Goal: Information Seeking & Learning: Find specific fact

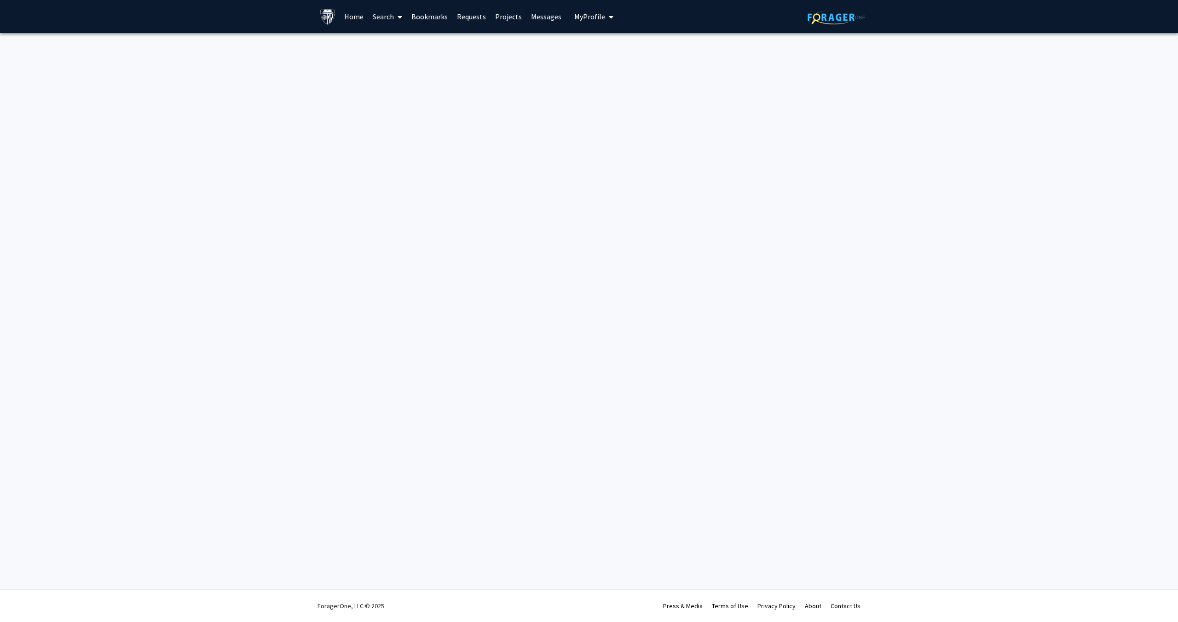
click at [432, 15] on link "Bookmarks" at bounding box center [430, 16] width 46 height 32
click at [464, 15] on link "Requests" at bounding box center [471, 16] width 38 height 32
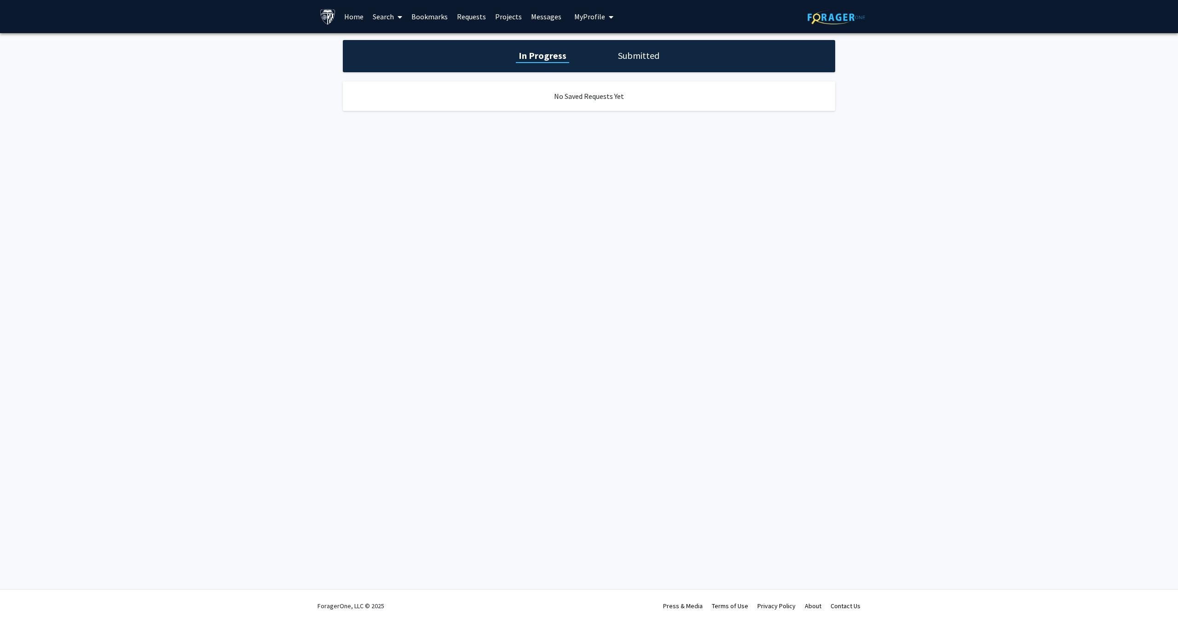
click at [510, 17] on link "Projects" at bounding box center [509, 16] width 36 height 32
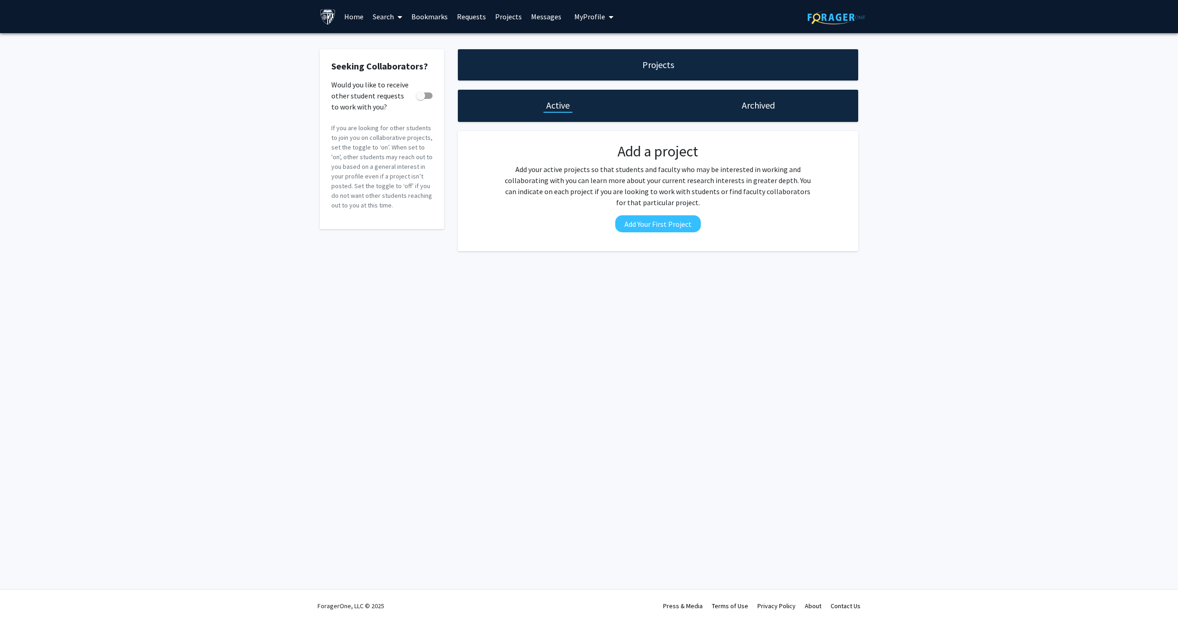
click at [565, 16] on div "Skip navigation Home Search Bookmarks Requests Projects Messages My Profile [PE…" at bounding box center [468, 16] width 296 height 33
click at [548, 17] on link "Messages" at bounding box center [546, 16] width 40 height 32
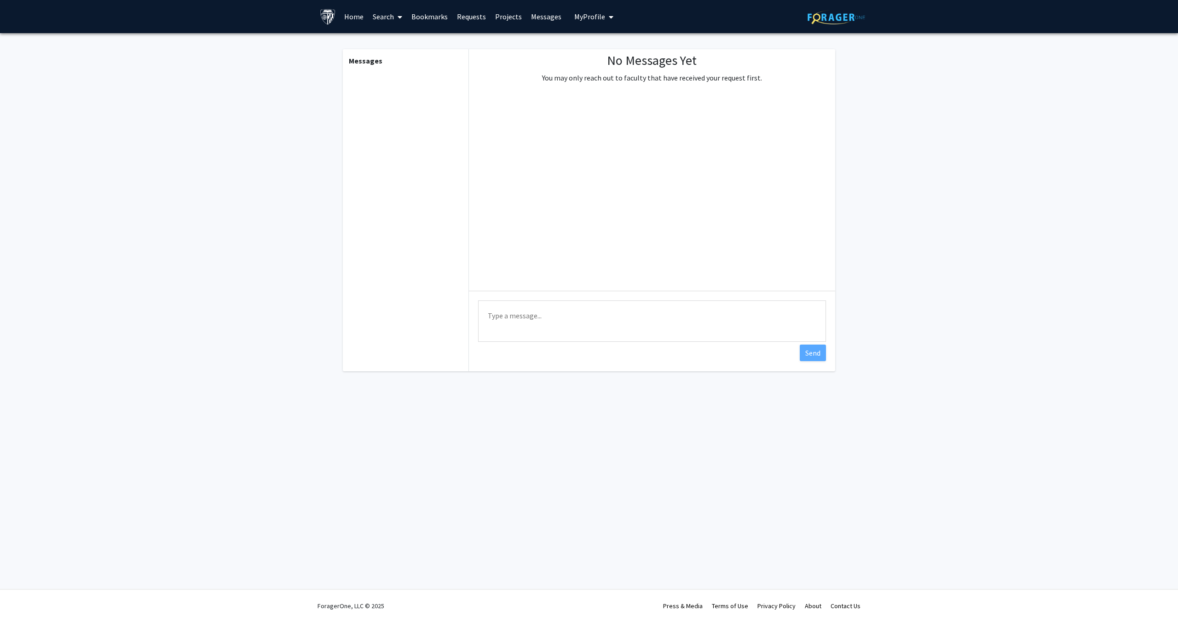
click at [600, 17] on span "My Profile" at bounding box center [589, 16] width 31 height 9
drag, startPoint x: 397, startPoint y: 10, endPoint x: 387, endPoint y: 15, distance: 11.7
click at [397, 11] on span at bounding box center [398, 17] width 8 height 32
click at [353, 17] on link "Home" at bounding box center [354, 16] width 29 height 32
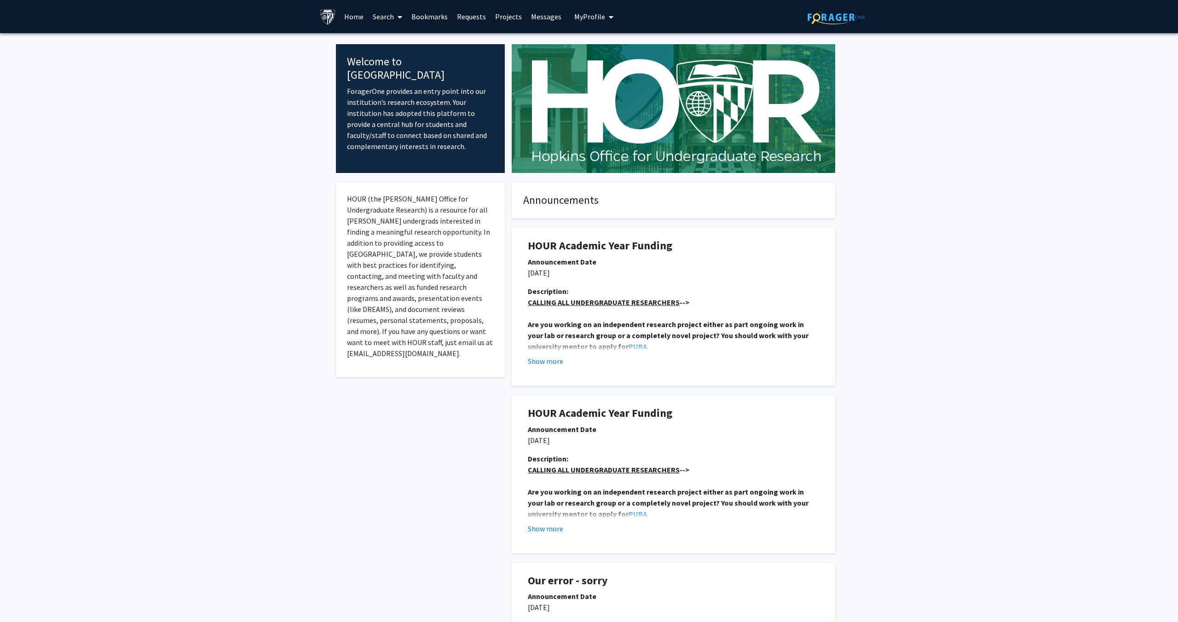
click at [383, 17] on link "Search" at bounding box center [387, 16] width 39 height 32
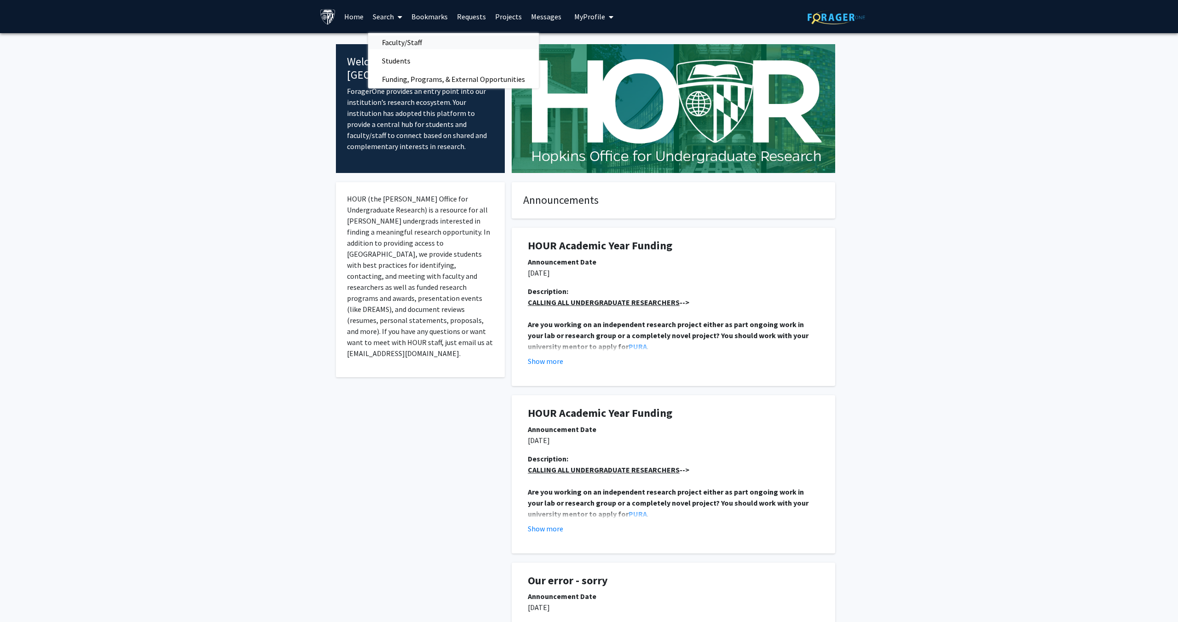
click at [406, 43] on span "Faculty/Staff" at bounding box center [402, 42] width 68 height 18
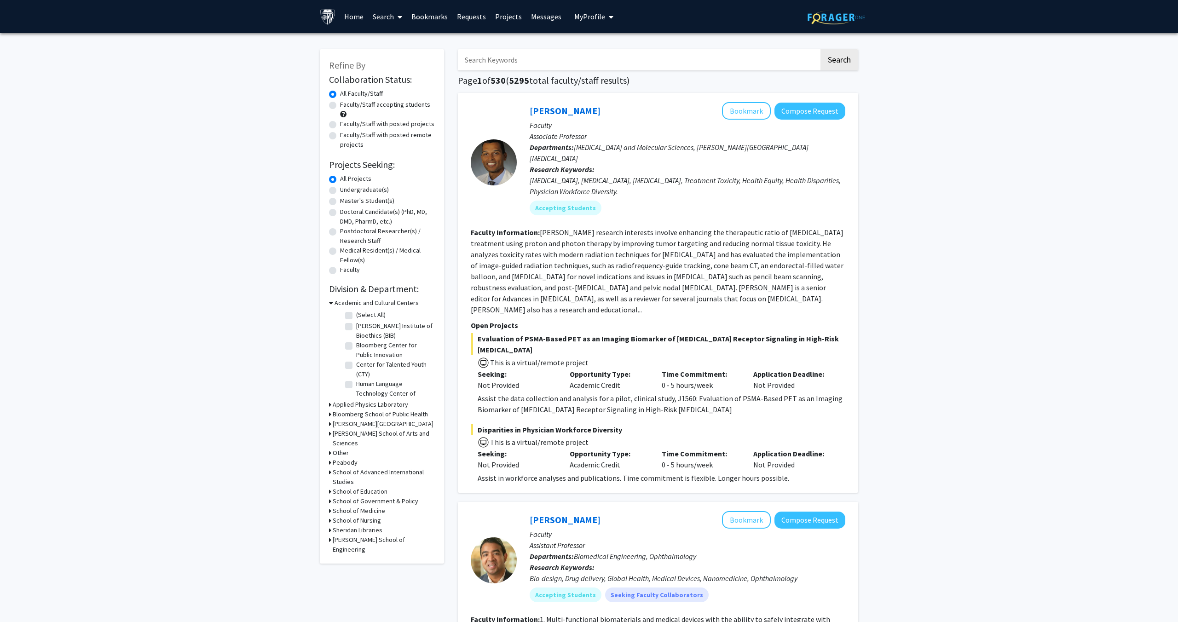
click at [536, 64] on input "Search Keywords" at bounding box center [638, 59] width 361 height 21
click at [850, 60] on button "Search" at bounding box center [840, 59] width 38 height 21
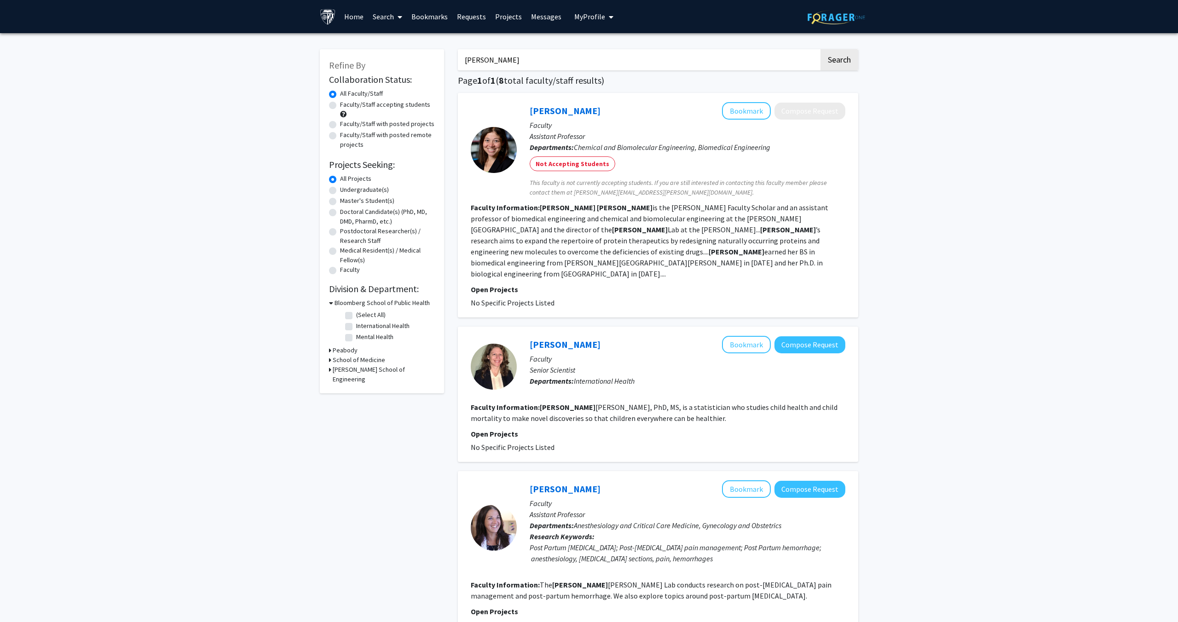
click at [746, 61] on input "[PERSON_NAME]" at bounding box center [638, 59] width 361 height 21
drag, startPoint x: 534, startPoint y: 62, endPoint x: 451, endPoint y: 58, distance: 83.8
type input "[PERSON_NAME]"
click at [821, 49] on button "Search" at bounding box center [840, 59] width 38 height 21
